Goal: Find specific page/section: Find specific page/section

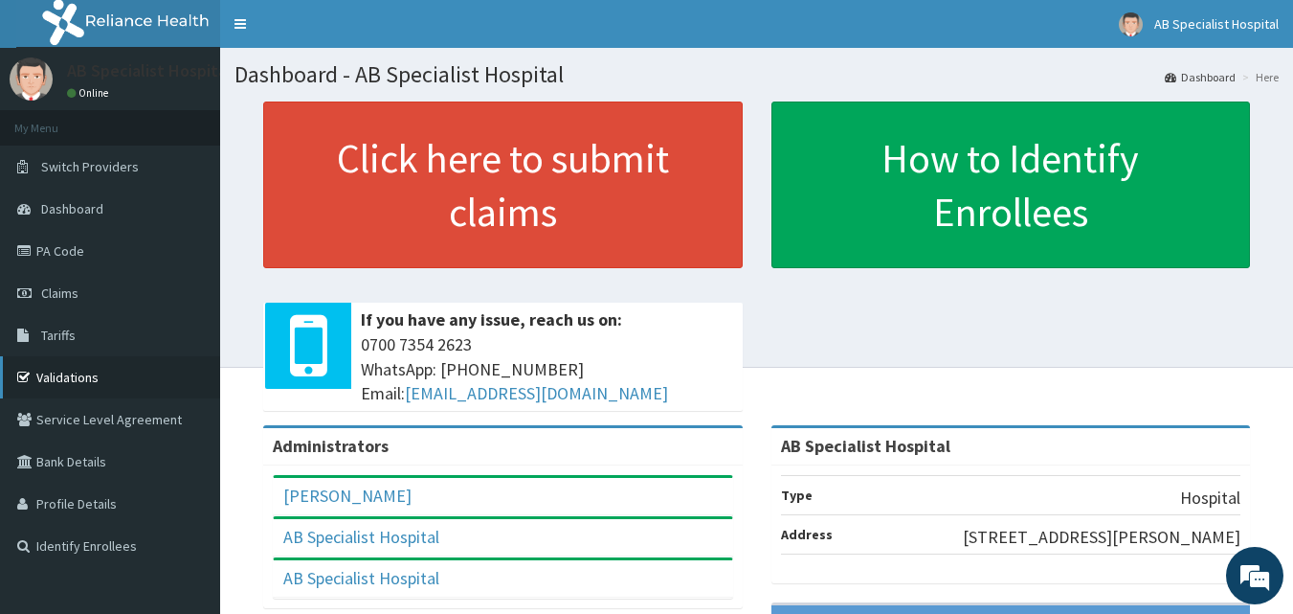
click at [93, 365] on link "Validations" at bounding box center [110, 377] width 220 height 42
